Goal: Navigation & Orientation: Find specific page/section

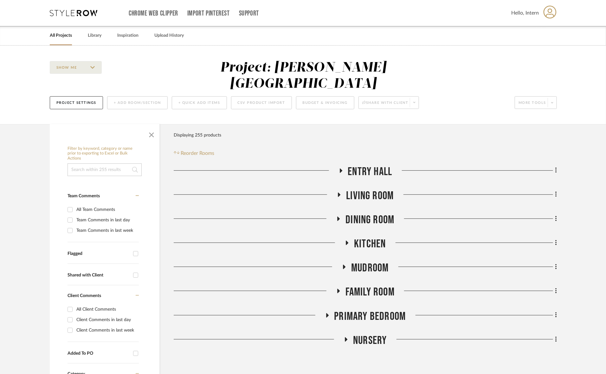
click at [366, 310] on span "Primary Bedroom" at bounding box center [370, 317] width 72 height 14
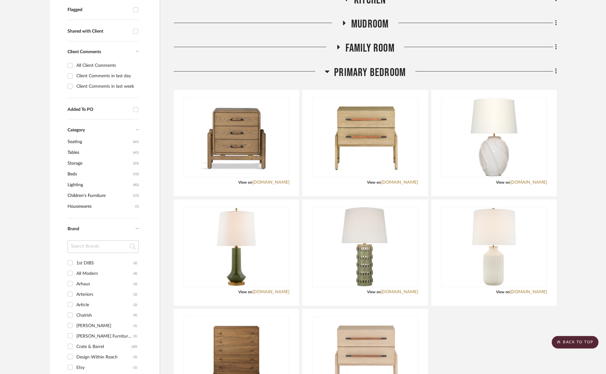
scroll to position [198, 0]
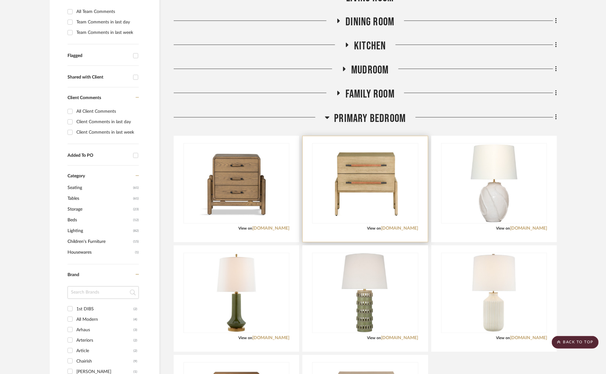
click at [407, 144] on div "0" at bounding box center [364, 184] width 105 height 80
click at [387, 178] on img "0" at bounding box center [364, 183] width 79 height 79
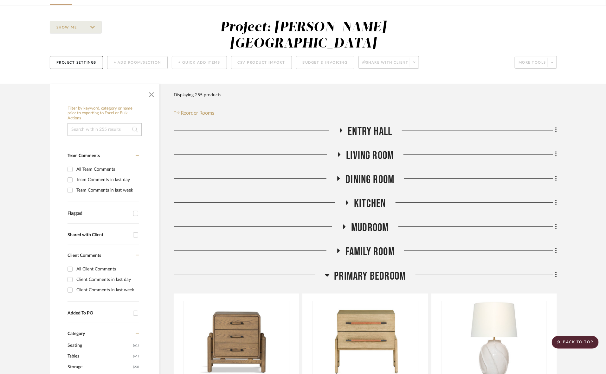
scroll to position [40, 0]
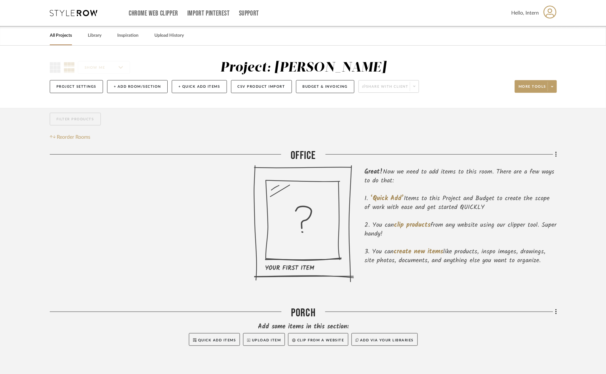
click at [61, 33] on link "All Projects" at bounding box center [61, 35] width 22 height 9
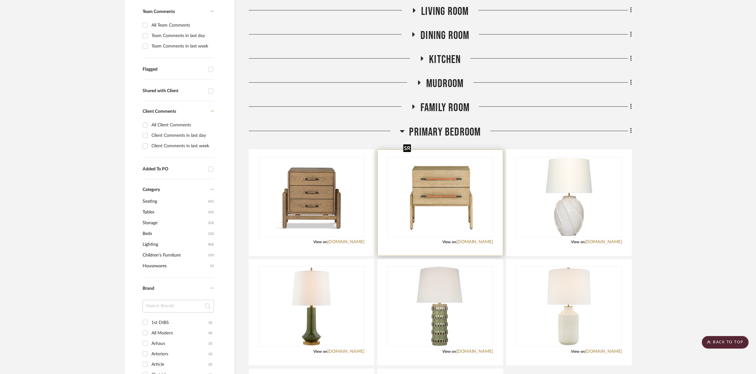
scroll to position [238, 0]
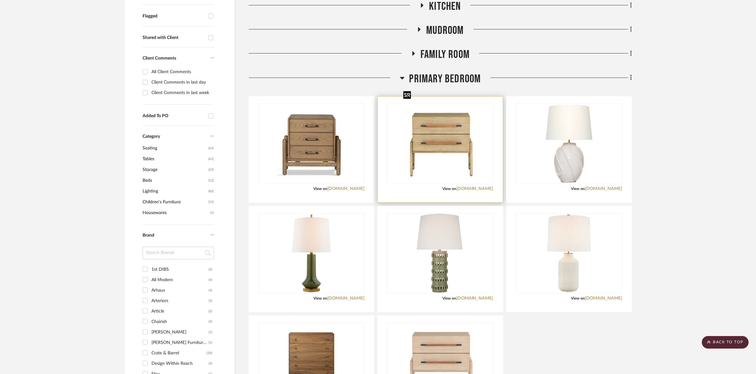
click at [451, 151] on img "0" at bounding box center [440, 143] width 79 height 79
click at [435, 177] on div at bounding box center [440, 150] width 125 height 106
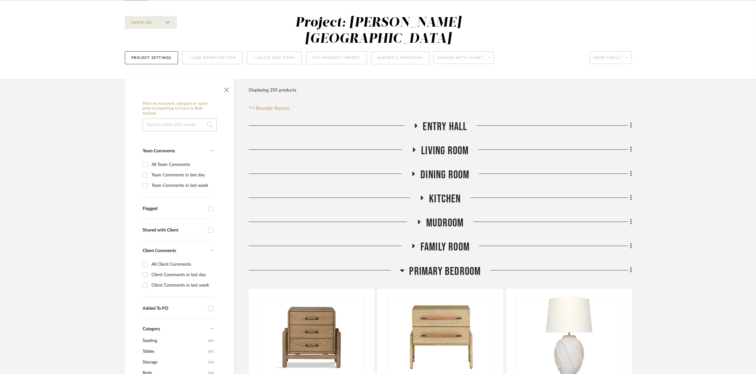
scroll to position [0, 0]
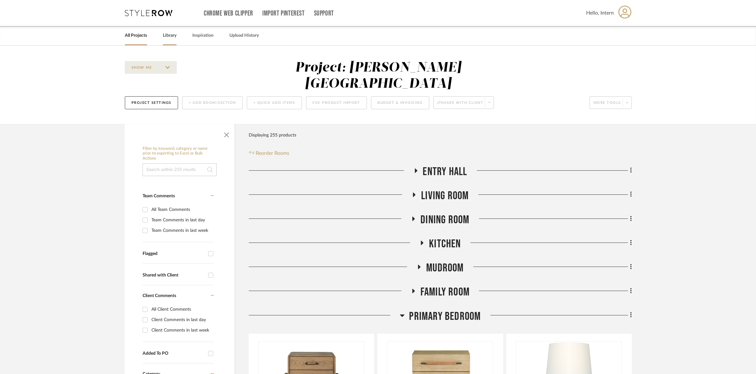
click at [174, 35] on link "Library" at bounding box center [170, 35] width 14 height 9
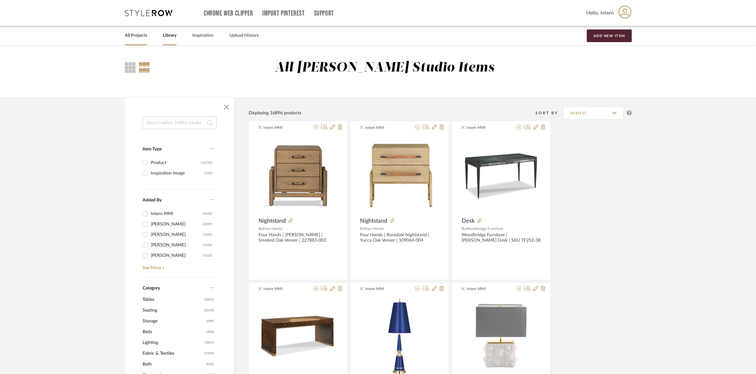
click at [137, 35] on link "All Projects" at bounding box center [136, 35] width 22 height 9
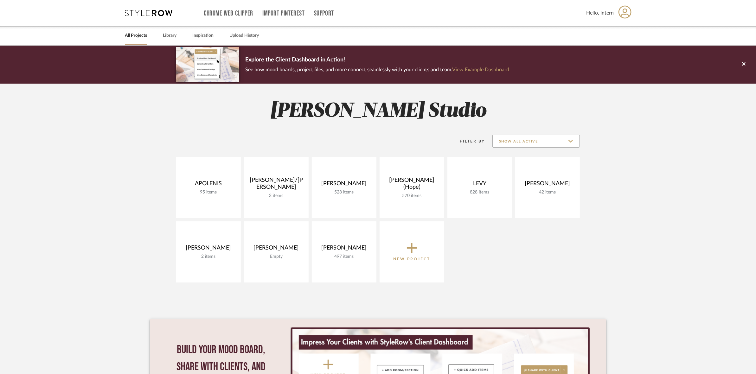
click at [522, 138] on input "Show All Active" at bounding box center [535, 141] width 87 height 13
click at [520, 186] on span "Archived" at bounding box center [536, 187] width 75 height 5
type input "Archived"
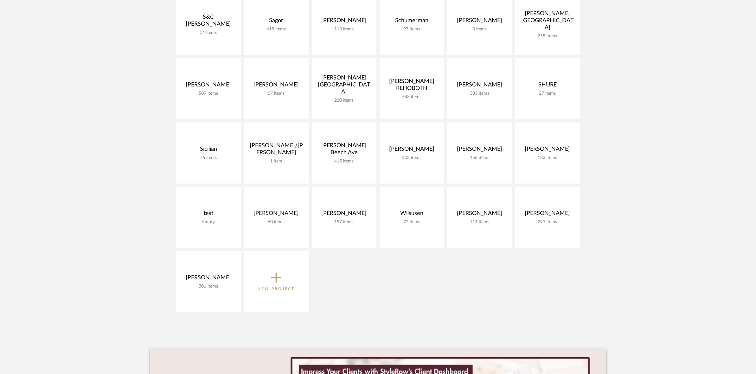
scroll to position [871, 0]
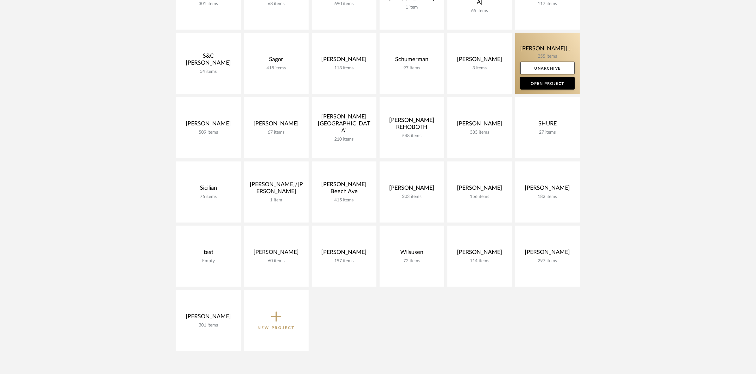
click at [525, 41] on link at bounding box center [547, 63] width 65 height 61
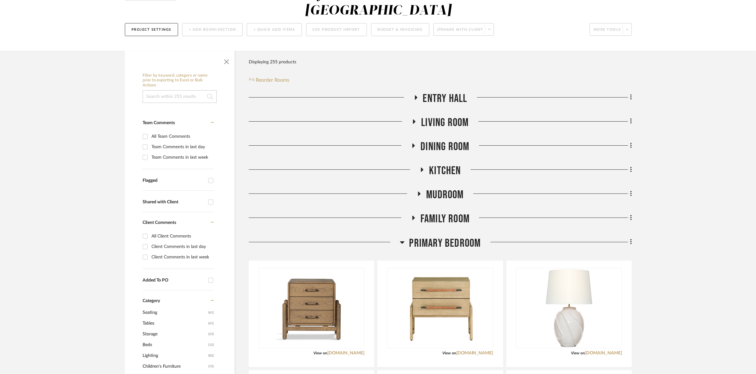
scroll to position [198, 0]
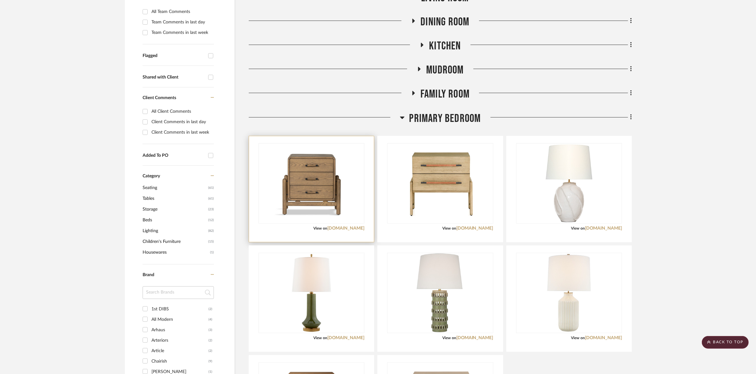
click at [356, 163] on div "0" at bounding box center [311, 184] width 105 height 80
click at [349, 226] on link "fourhands.com" at bounding box center [345, 228] width 37 height 4
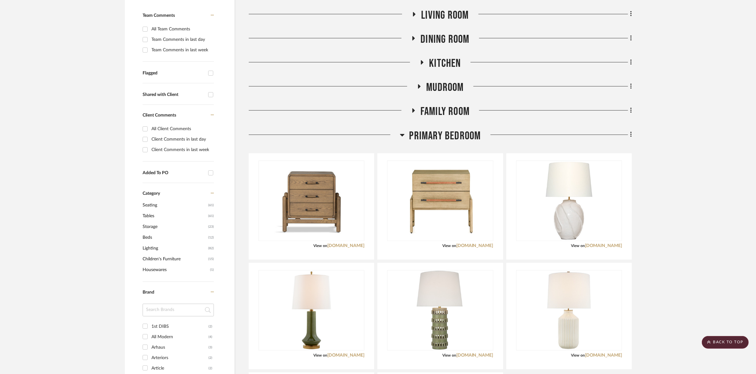
scroll to position [162, 0]
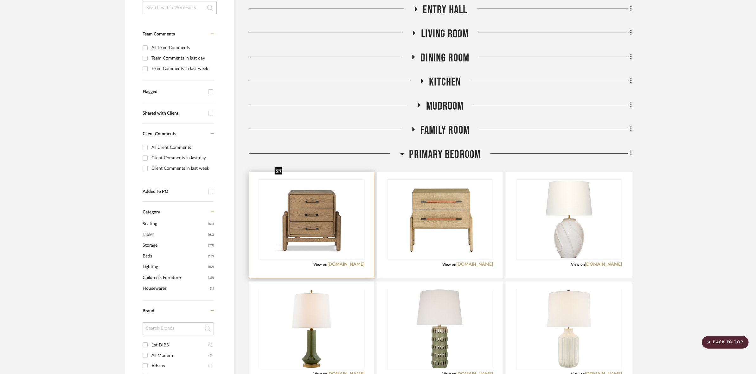
click at [341, 199] on img "0" at bounding box center [311, 219] width 79 height 79
click at [436, 188] on div at bounding box center [440, 259] width 106 height 160
click at [352, 191] on div "0" at bounding box center [311, 220] width 105 height 80
click at [433, 191] on img "0" at bounding box center [440, 219] width 79 height 79
click at [340, 196] on img "0" at bounding box center [311, 219] width 79 height 79
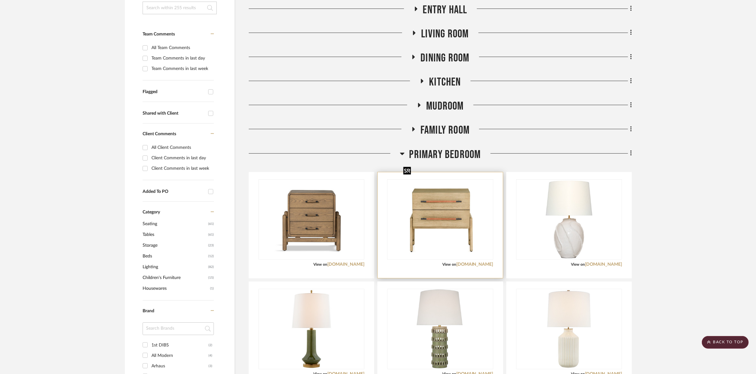
click at [423, 197] on img "0" at bounding box center [440, 219] width 79 height 79
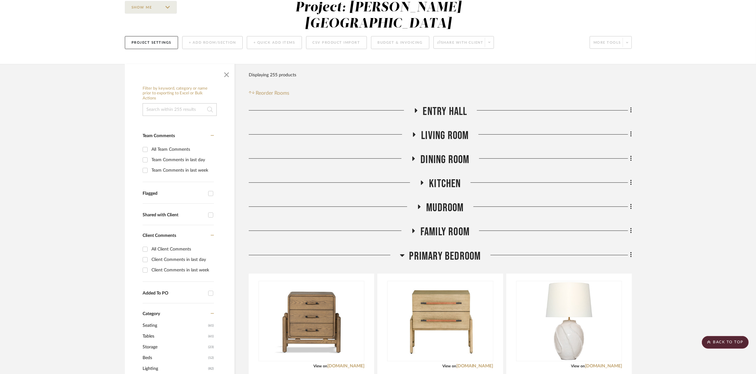
scroll to position [0, 0]
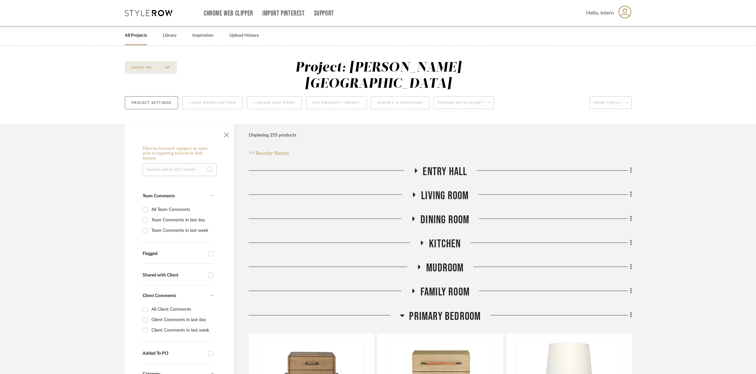
click at [165, 96] on button "Project Settings" at bounding box center [151, 102] width 53 height 13
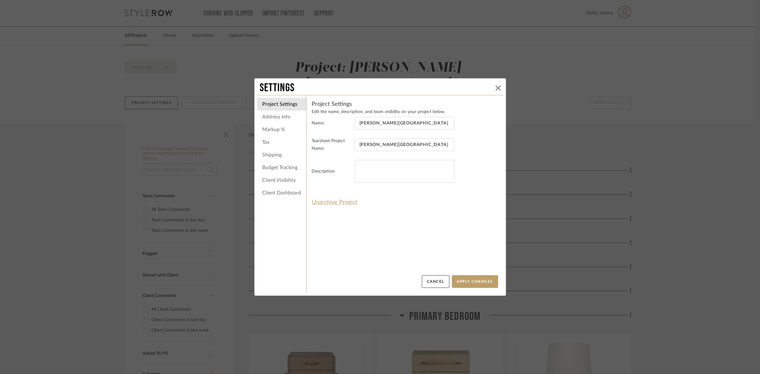
click at [496, 87] on icon at bounding box center [498, 88] width 5 height 5
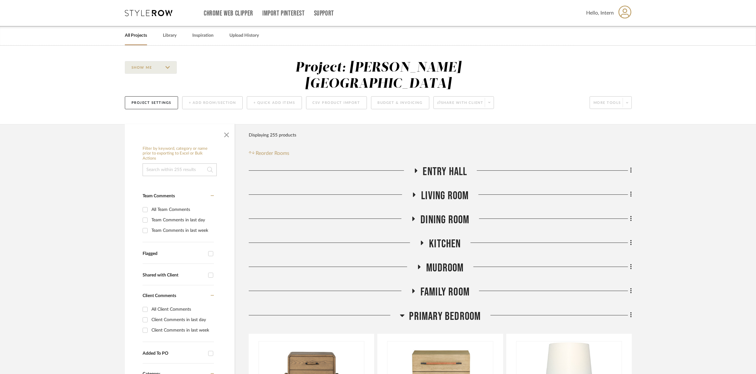
click at [610, 10] on icon at bounding box center [624, 11] width 13 height 13
click at [22, 100] on div at bounding box center [378, 187] width 756 height 374
click at [140, 13] on icon at bounding box center [149, 13] width 48 height 6
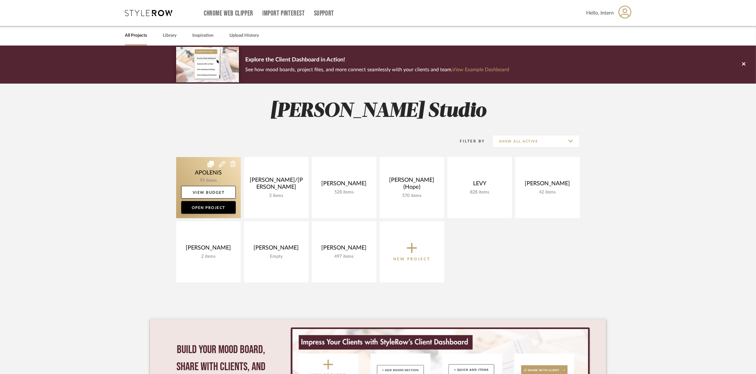
click at [188, 167] on link at bounding box center [208, 187] width 65 height 61
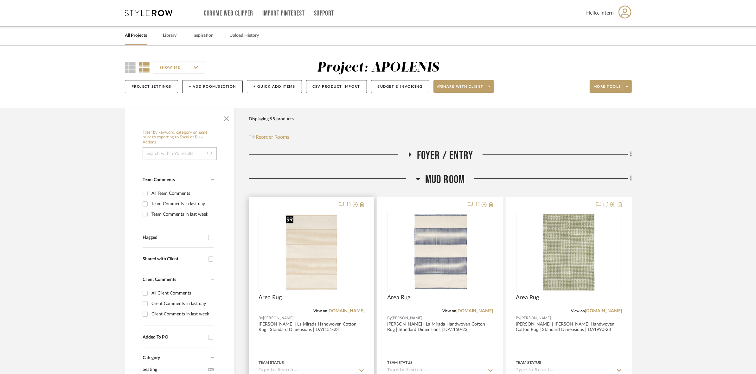
click at [303, 244] on img "0" at bounding box center [311, 252] width 57 height 79
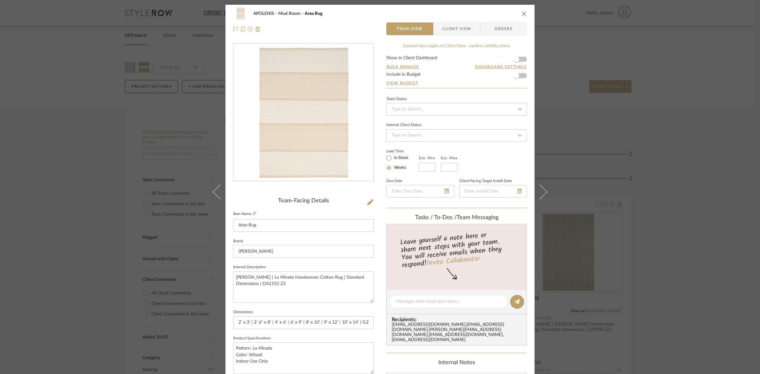
click at [523, 12] on icon "close" at bounding box center [524, 13] width 5 height 5
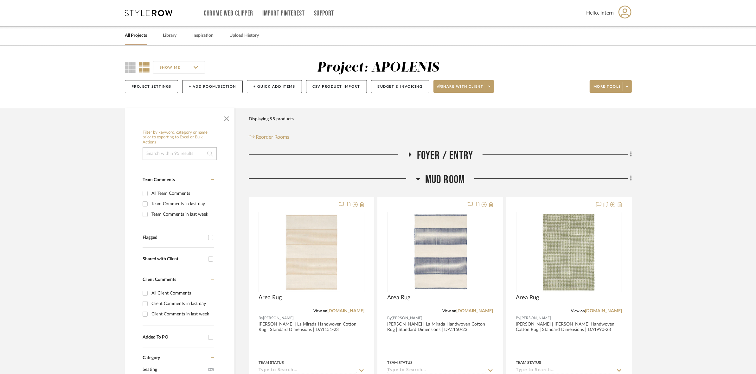
click at [135, 38] on link "All Projects" at bounding box center [136, 35] width 22 height 9
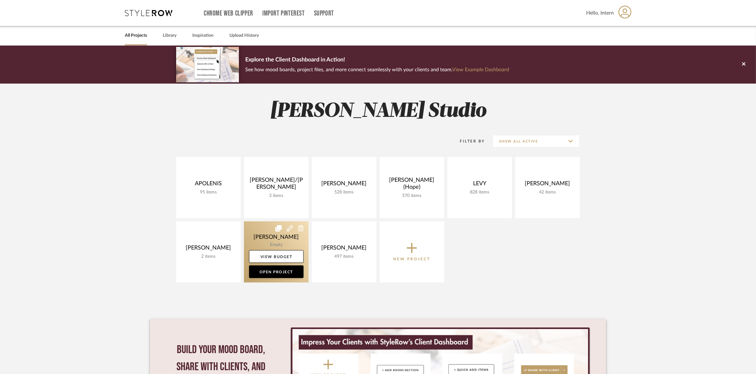
click at [259, 238] on link at bounding box center [276, 251] width 65 height 61
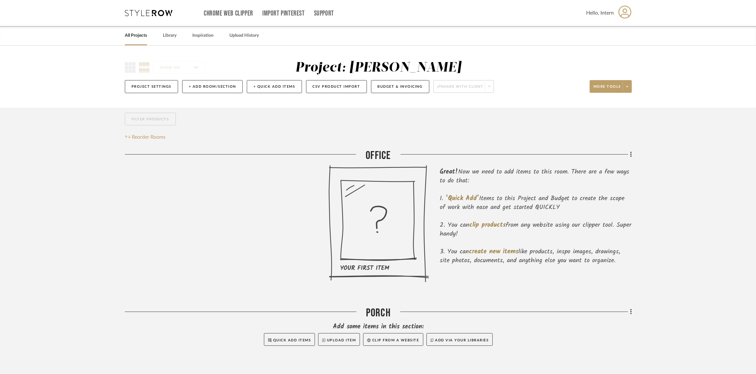
click at [140, 35] on link "All Projects" at bounding box center [136, 35] width 22 height 9
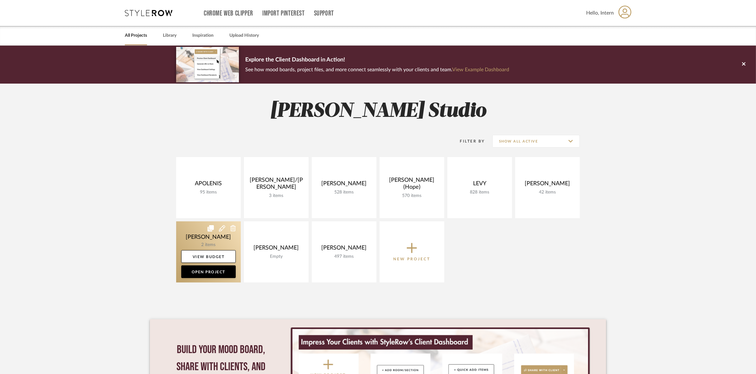
click at [230, 244] on link at bounding box center [208, 251] width 65 height 61
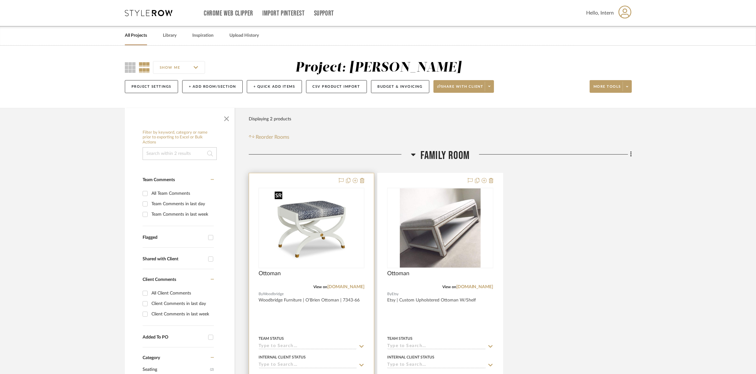
click at [297, 220] on img "0" at bounding box center [311, 228] width 79 height 79
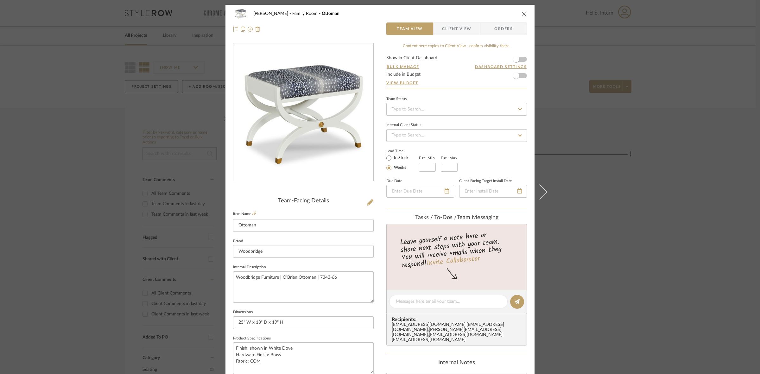
click at [523, 13] on icon "close" at bounding box center [524, 13] width 5 height 5
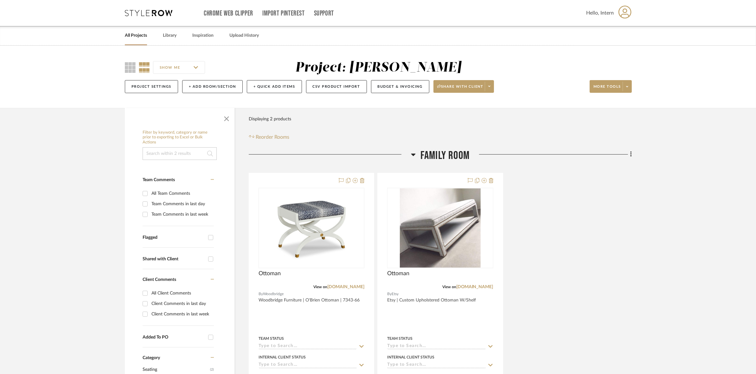
click at [137, 37] on link "All Projects" at bounding box center [136, 35] width 22 height 9
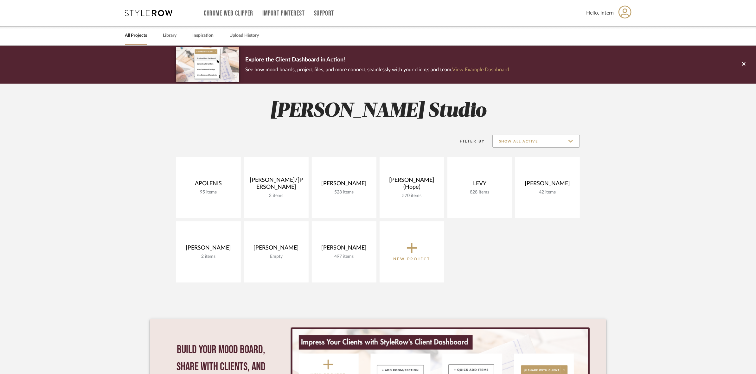
click at [546, 138] on input "Show All Active" at bounding box center [535, 141] width 87 height 13
click at [529, 184] on span "Archived" at bounding box center [536, 187] width 87 height 15
type input "Archived"
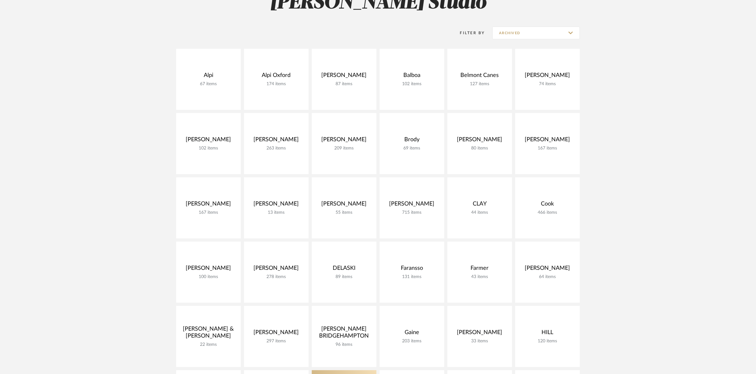
scroll to position [317, 0]
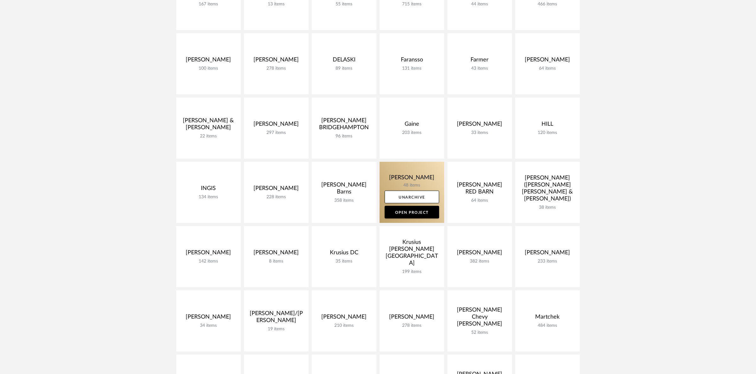
click at [384, 173] on link at bounding box center [412, 192] width 65 height 61
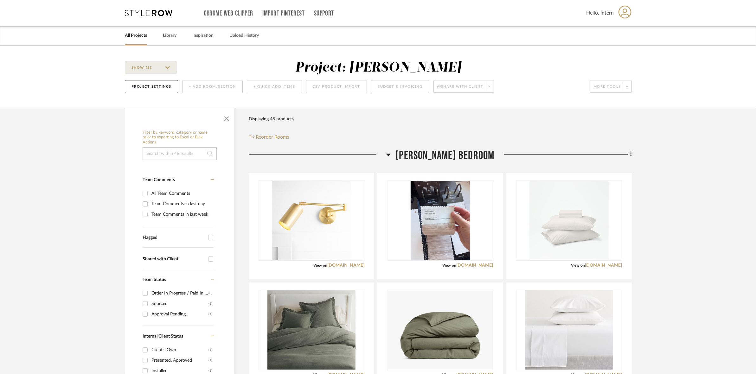
click at [163, 12] on icon at bounding box center [149, 13] width 48 height 6
